Goal: Task Accomplishment & Management: Complete application form

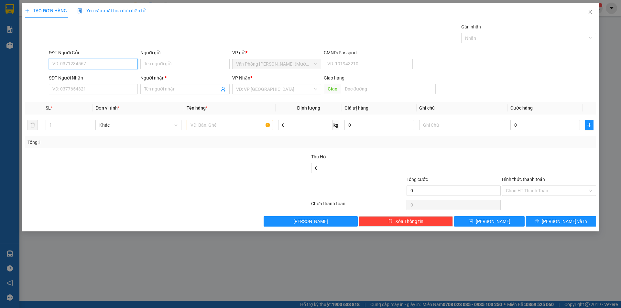
click at [92, 64] on input "SĐT Người Gửi" at bounding box center [93, 64] width 89 height 10
type input "0905616457"
click at [91, 77] on div "0905616457 - VY" at bounding box center [93, 76] width 81 height 7
type input "VY"
type input "0905616457"
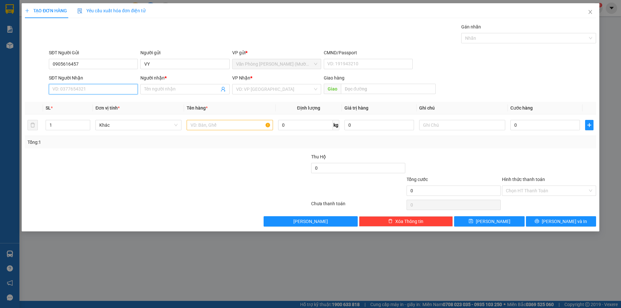
click at [92, 90] on input "SĐT Người Nhận" at bounding box center [93, 89] width 89 height 10
click at [101, 112] on div "0772427172 - [PERSON_NAME]" at bounding box center [93, 112] width 81 height 7
type input "0772427172"
type input "MỸ QUYÊN"
click at [273, 91] on span "[PERSON_NAME]" at bounding box center [276, 89] width 81 height 10
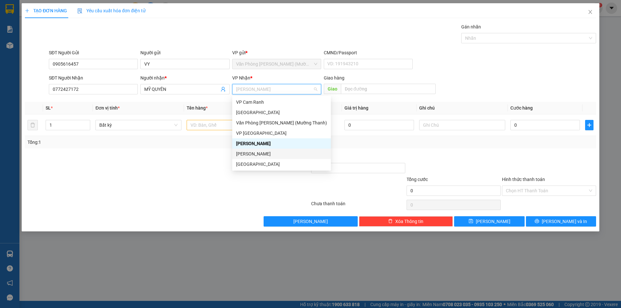
click at [254, 153] on div "[PERSON_NAME]" at bounding box center [281, 153] width 91 height 7
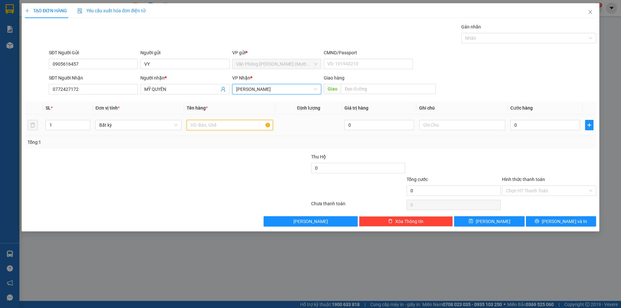
click at [225, 129] on input "text" at bounding box center [230, 125] width 86 height 10
type input "kiện đen"
click at [526, 123] on input "0" at bounding box center [546, 125] width 70 height 10
type input "4"
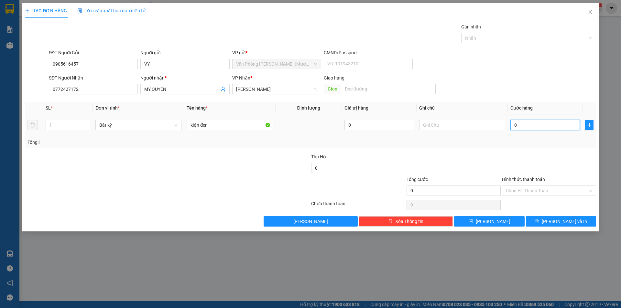
type input "4"
type input "40"
type input "40.000"
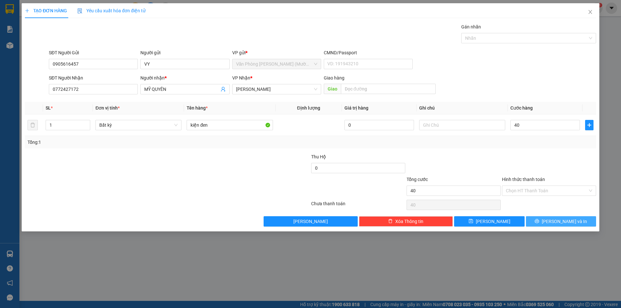
type input "40.000"
click at [583, 224] on button "[PERSON_NAME] và In" at bounding box center [561, 221] width 70 height 10
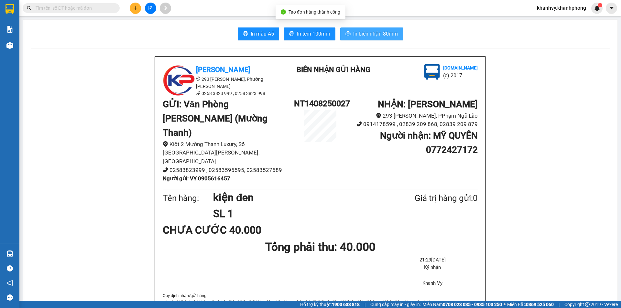
click at [373, 35] on span "In biên nhận 80mm" at bounding box center [375, 34] width 45 height 8
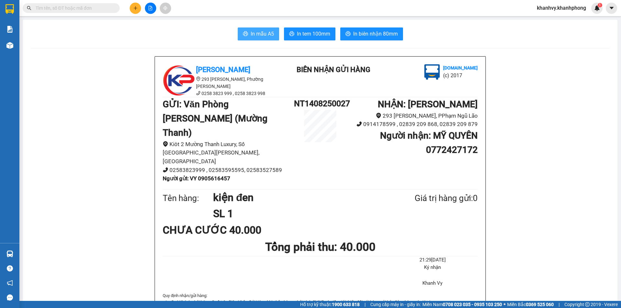
click at [261, 38] on span "In mẫu A5" at bounding box center [262, 34] width 23 height 8
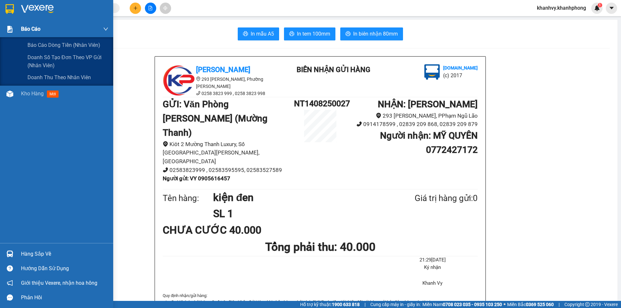
click at [46, 31] on div "Báo cáo" at bounding box center [64, 29] width 87 height 16
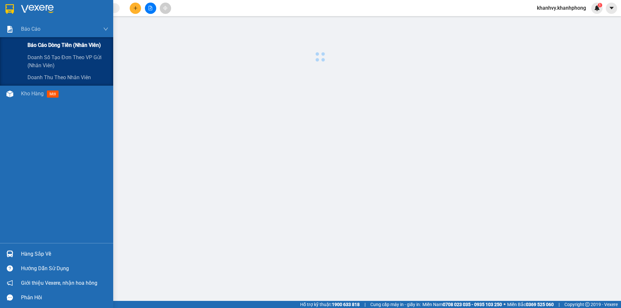
click at [51, 44] on span "Báo cáo dòng tiền (nhân viên)" at bounding box center [64, 45] width 73 height 8
